Goal: Task Accomplishment & Management: Complete application form

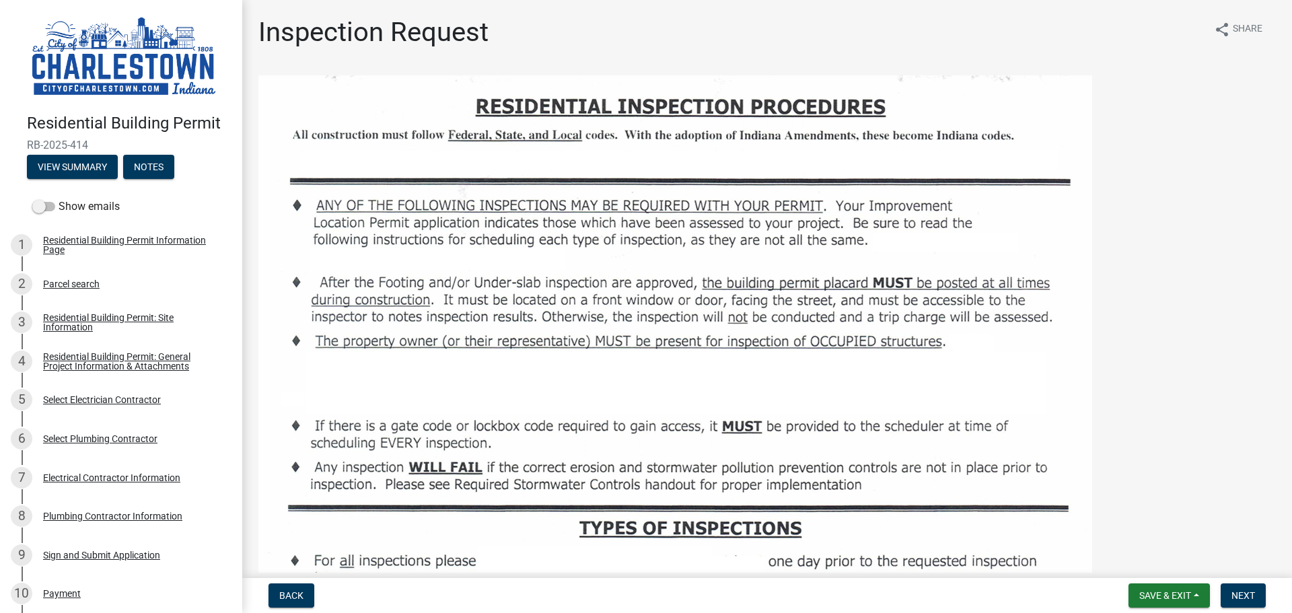
scroll to position [2132, 0]
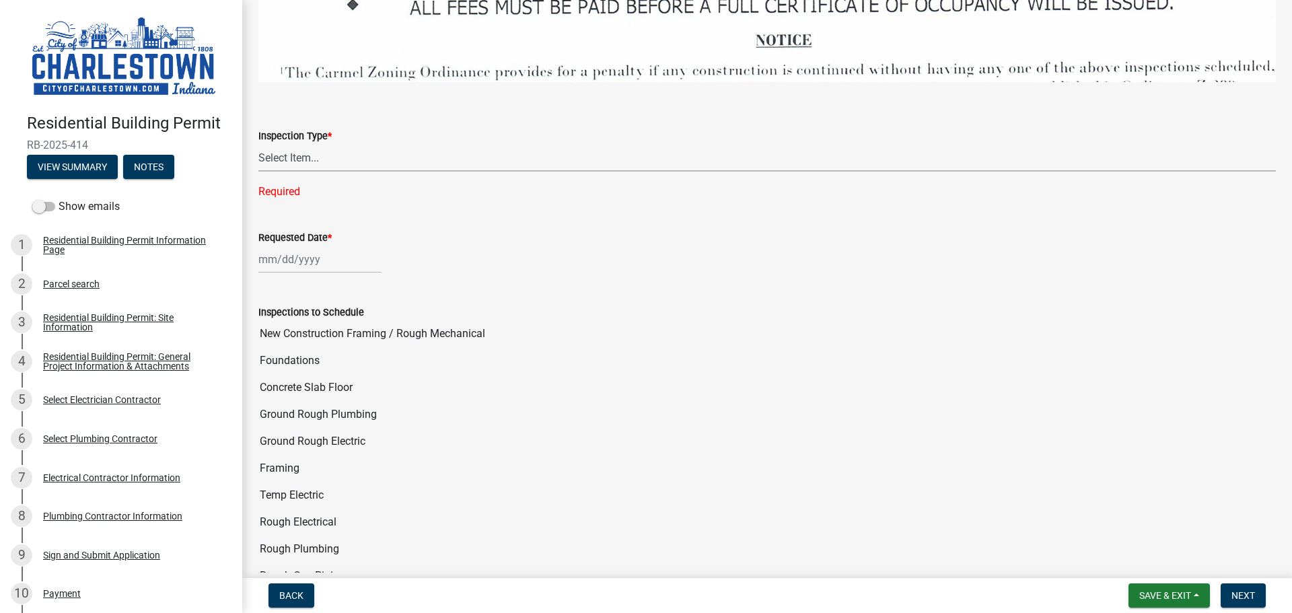
click at [349, 147] on select "Select Item... New Construction Framing / Rough Mechanical Foundations Concrete…" at bounding box center [767, 158] width 1018 height 28
click at [258, 144] on select "Select Item... New Construction Framing / Rough Mechanical Foundations Concrete…" at bounding box center [767, 158] width 1018 height 28
select select "6148cfc3-f65f-4c5f-8e17-86e63b13192f"
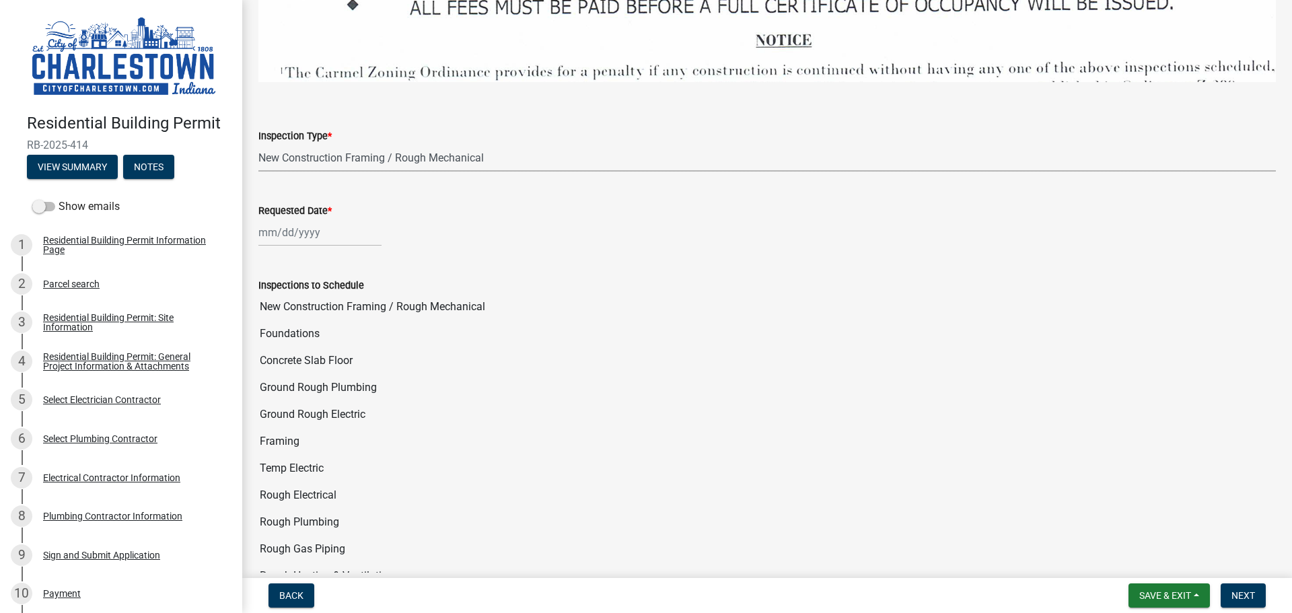
select select "10"
select select "2025"
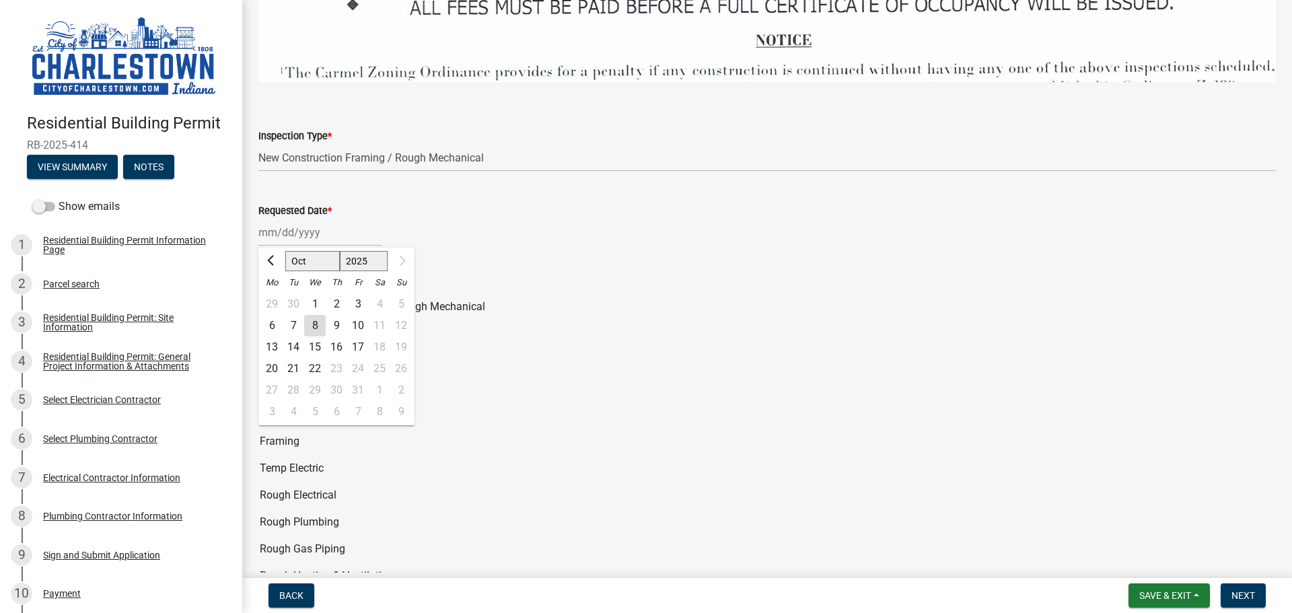
click at [312, 231] on div "[PERSON_NAME] Feb Mar Apr [PERSON_NAME][DATE] Sep [DATE] 1526 1527 1528 1529 15…" at bounding box center [319, 233] width 123 height 28
click at [335, 315] on div "9" at bounding box center [337, 326] width 22 height 22
type input "[DATE]"
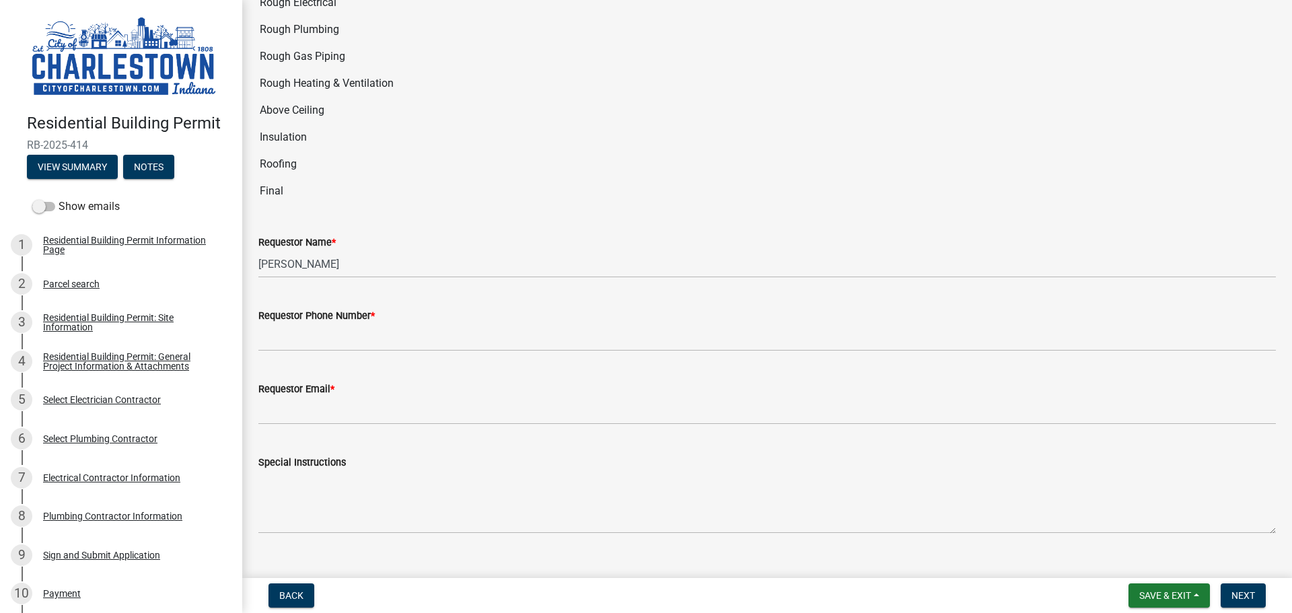
scroll to position [2639, 0]
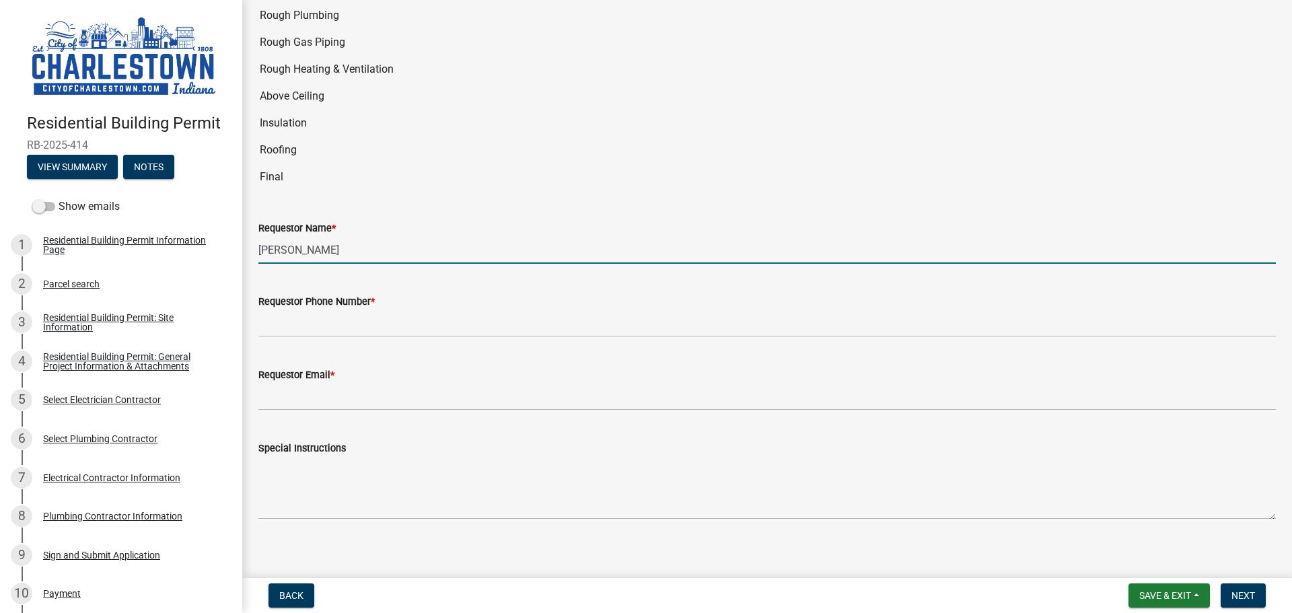
drag, startPoint x: 332, startPoint y: 239, endPoint x: 235, endPoint y: 234, distance: 97.1
click at [235, 234] on div "Residential Building Permit RB-2025-414 View Summary Notes Show emails 1 Reside…" at bounding box center [646, 306] width 1292 height 613
type input "[PERSON_NAME]"
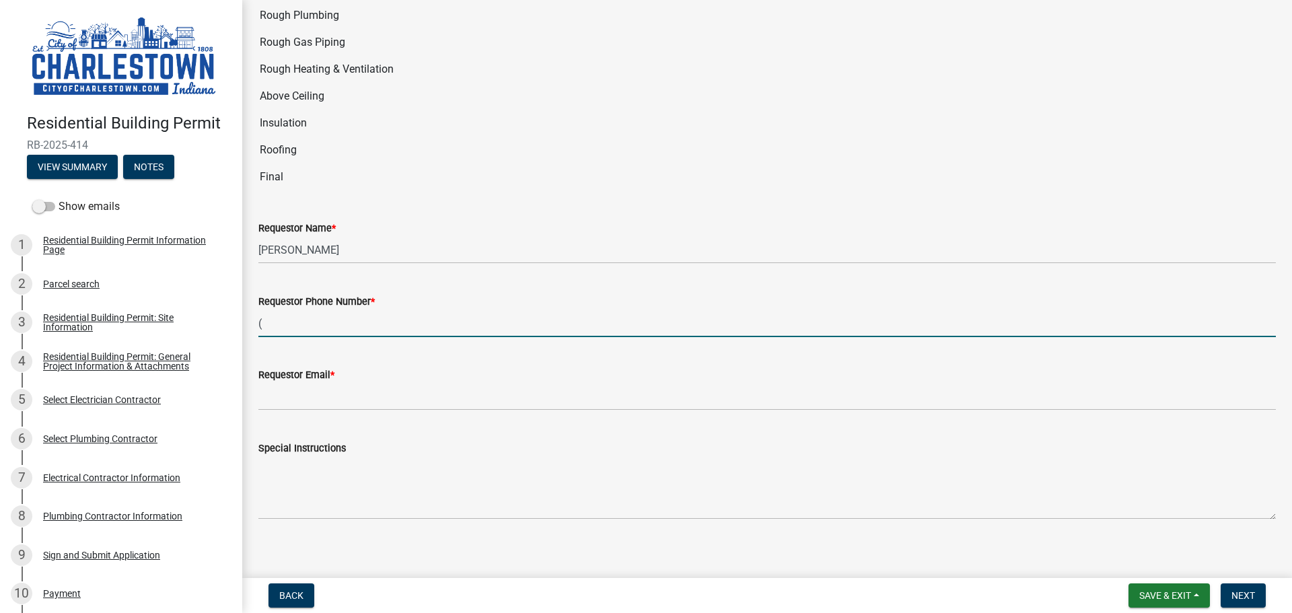
type input "[PHONE_NUMBER]"
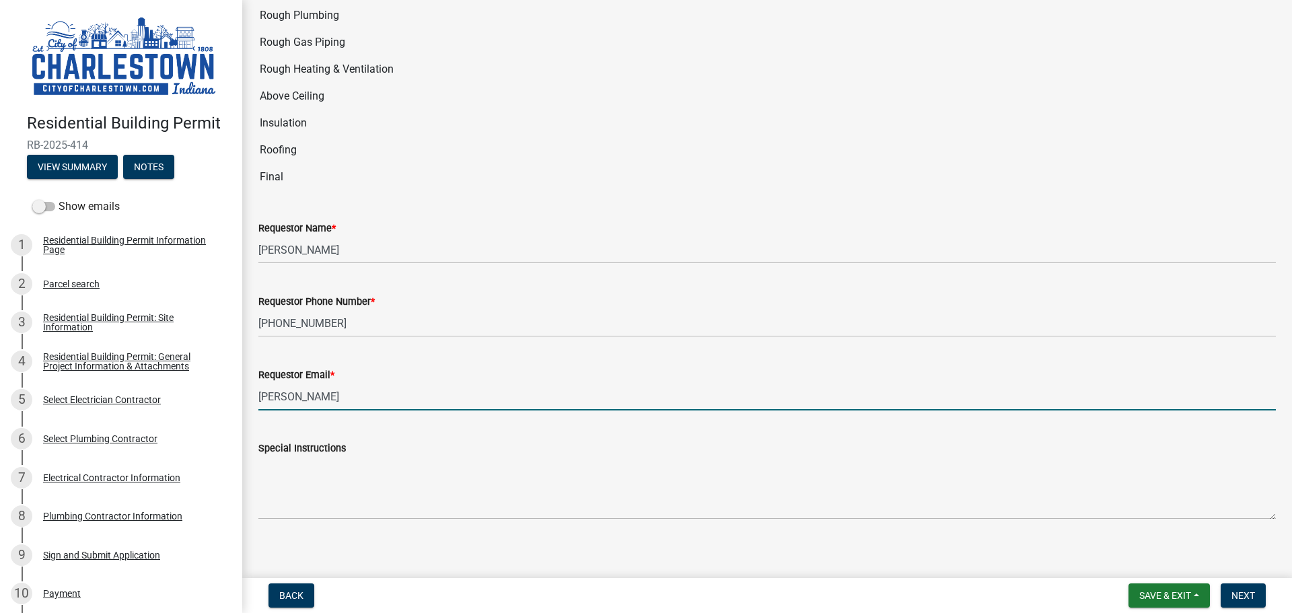
type input "[PERSON_NAME][EMAIL_ADDRESS][PERSON_NAME][DOMAIN_NAME]"
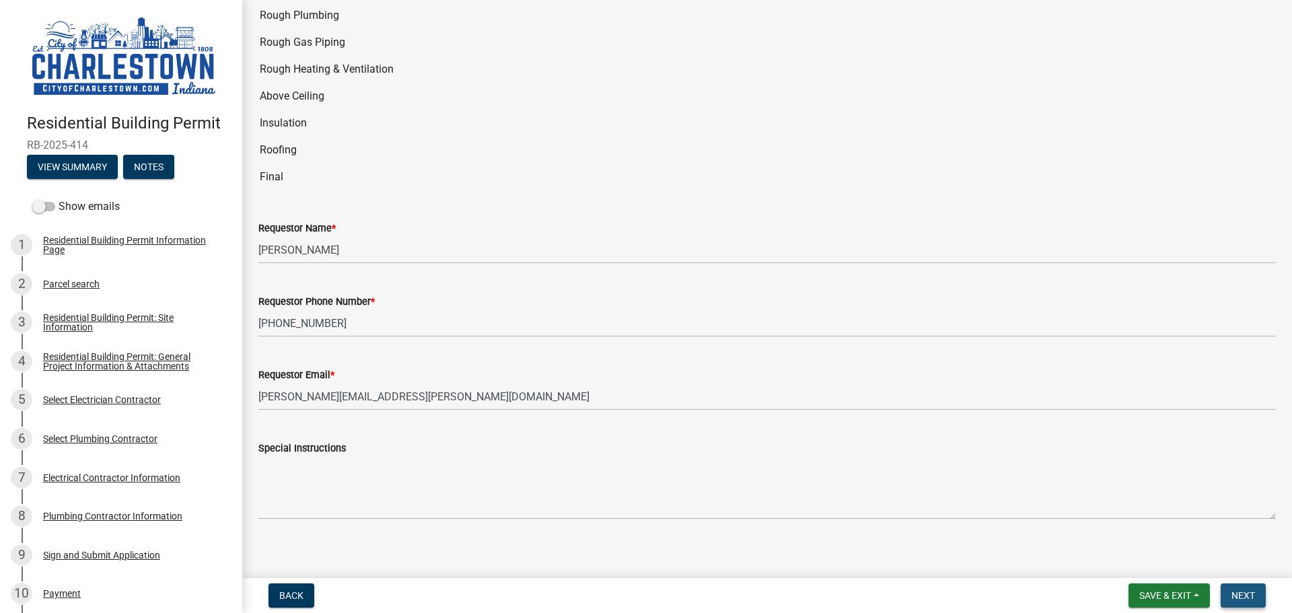
click at [1245, 596] on span "Next" at bounding box center [1244, 595] width 24 height 11
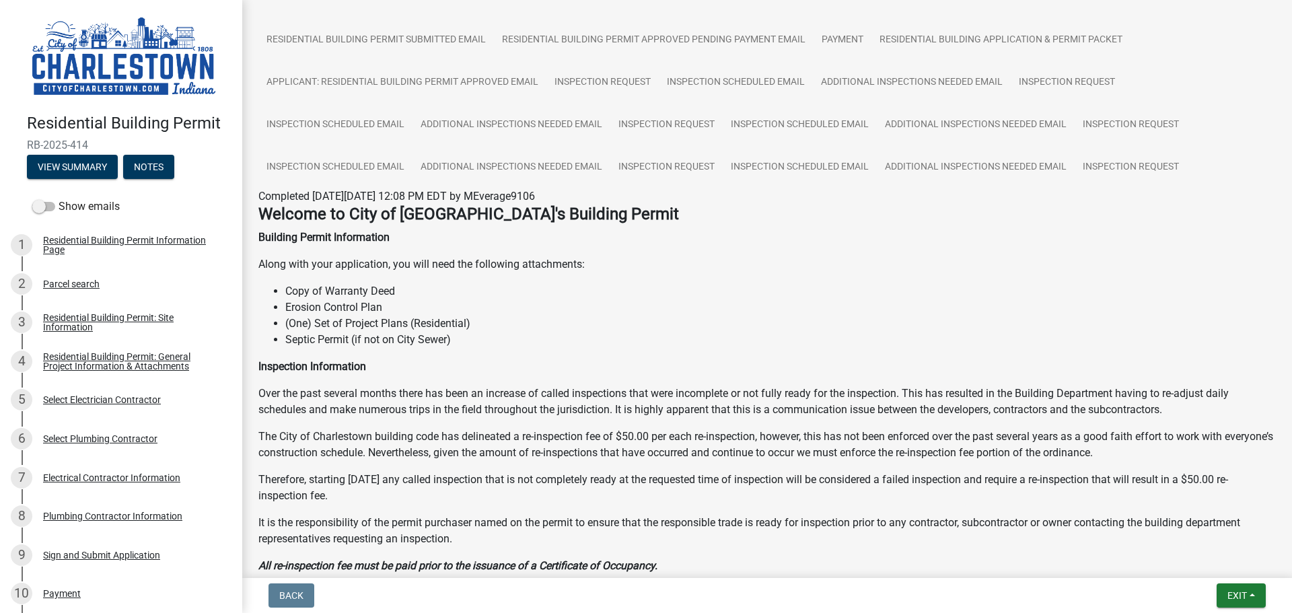
scroll to position [0, 0]
